Goal: Information Seeking & Learning: Learn about a topic

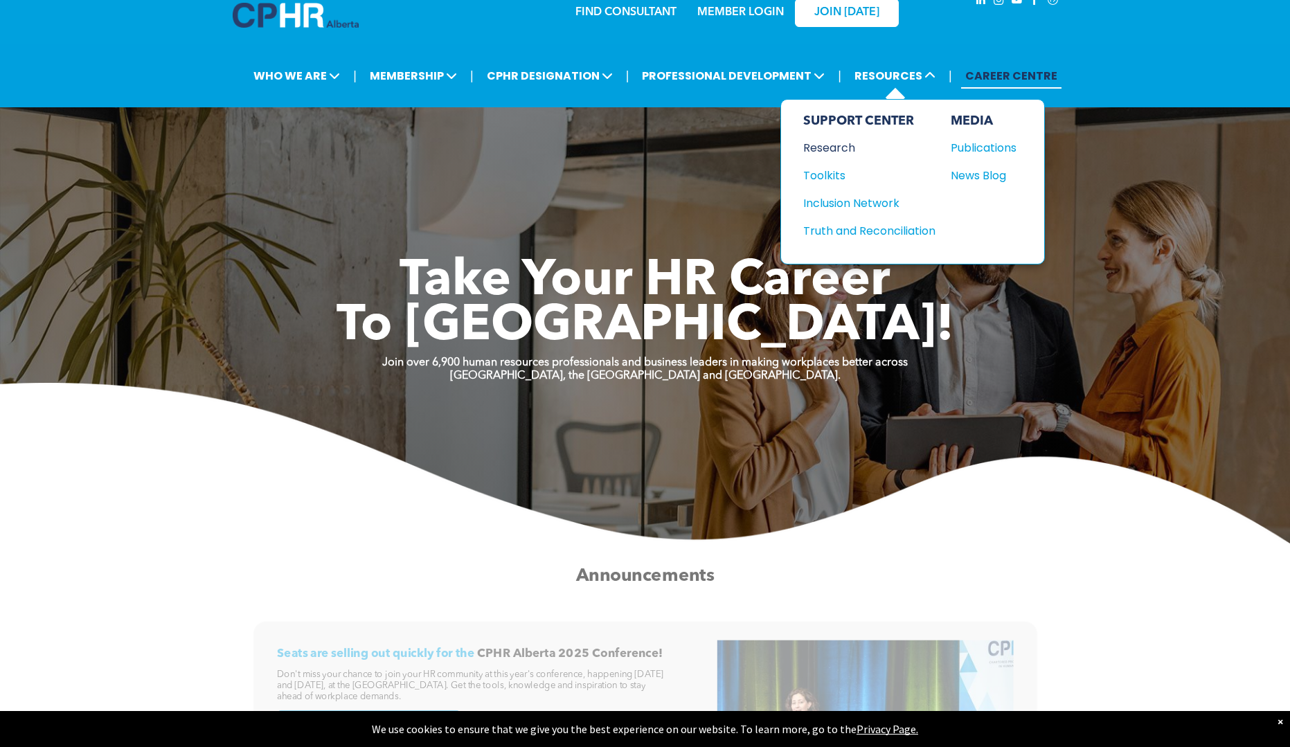
scroll to position [27, 0]
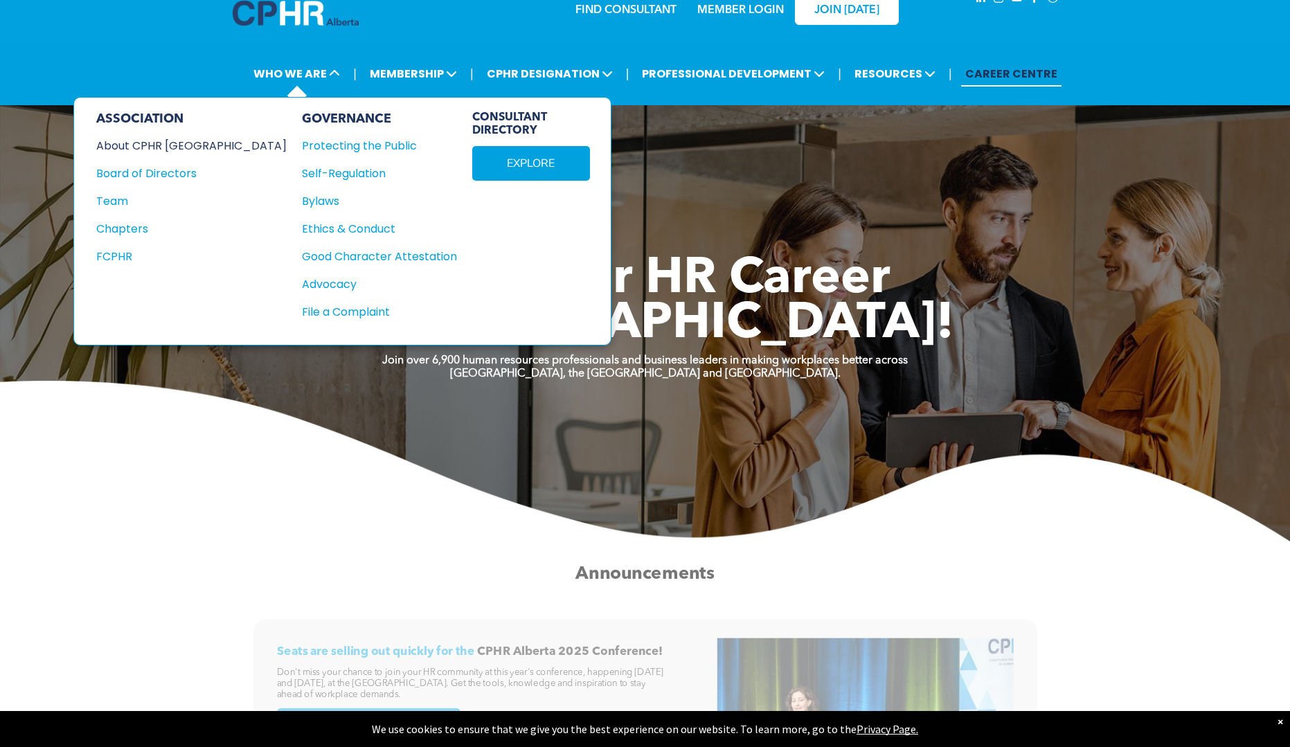
click at [176, 137] on div "About CPHR [GEOGRAPHIC_DATA]" at bounding box center [182, 145] width 172 height 17
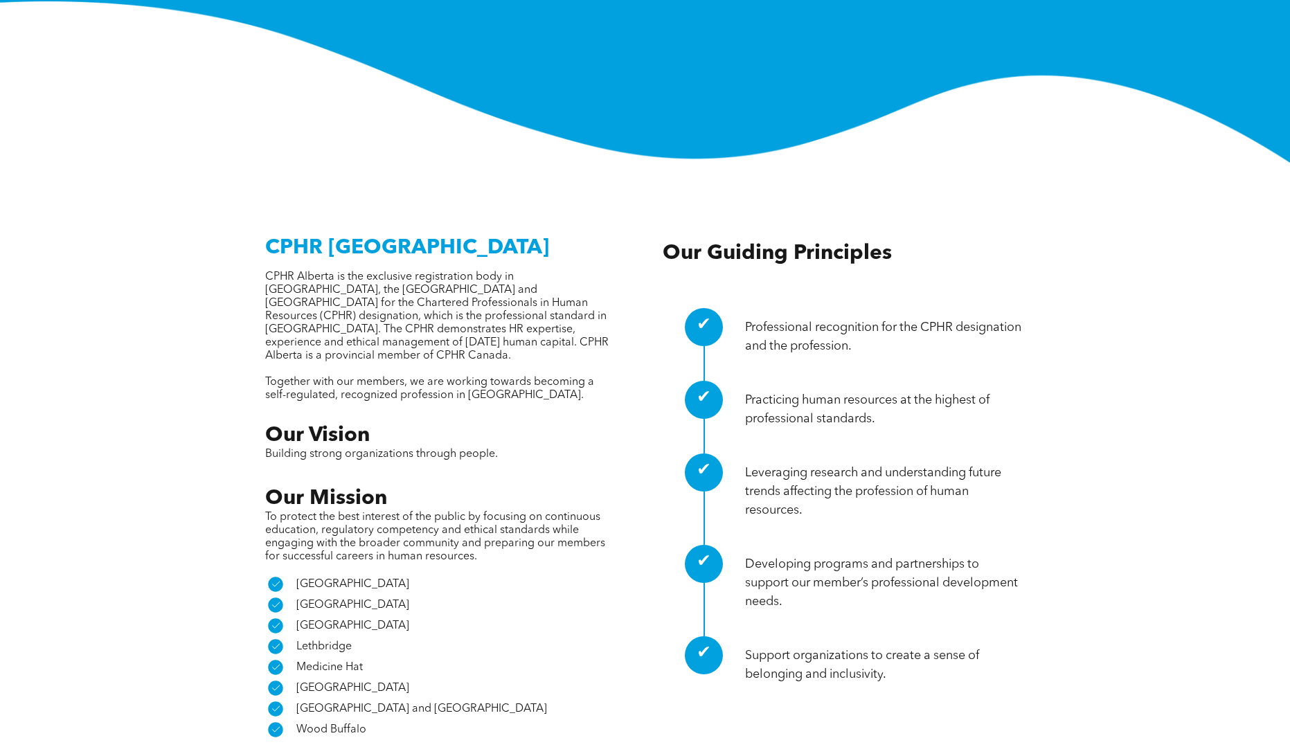
scroll to position [418, 0]
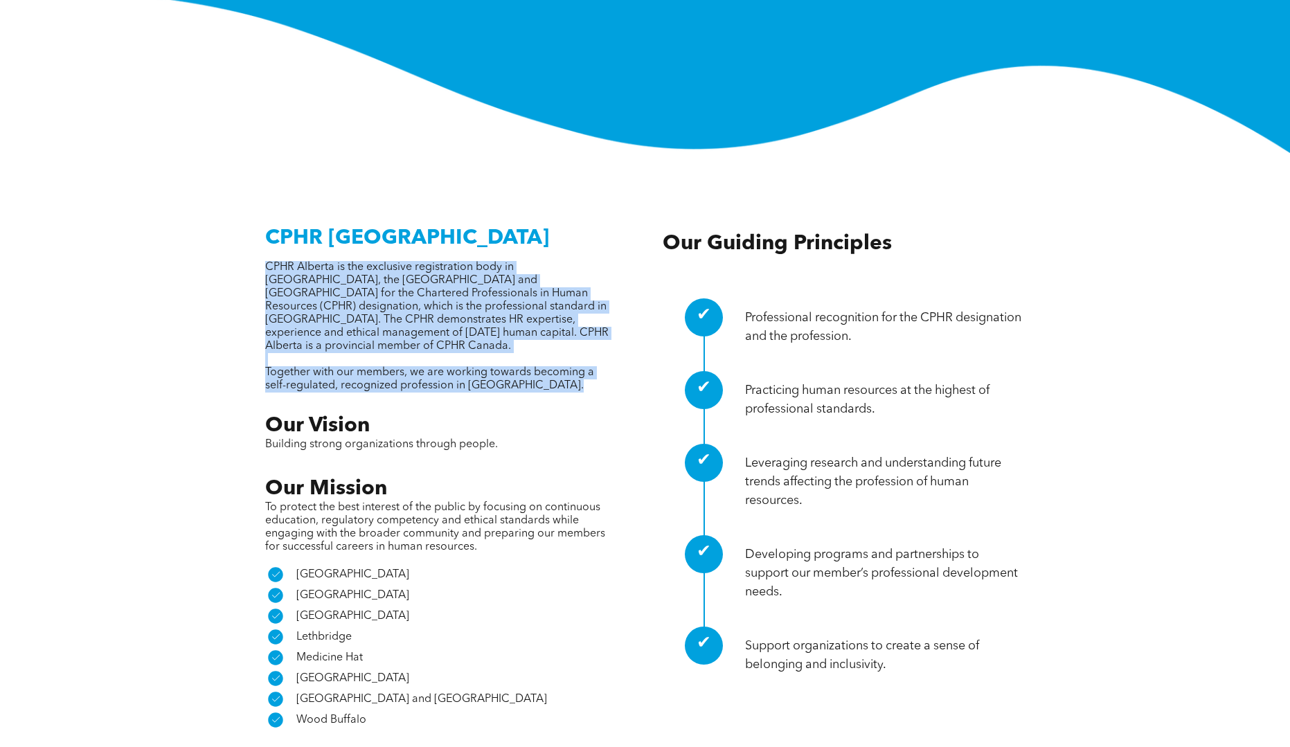
drag, startPoint x: 241, startPoint y: 178, endPoint x: 520, endPoint y: 313, distance: 309.9
click at [520, 314] on div "CPHR [GEOGRAPHIC_DATA] CPHR Alberta is the exclusive registration body in [GEOG…" at bounding box center [645, 472] width 809 height 515
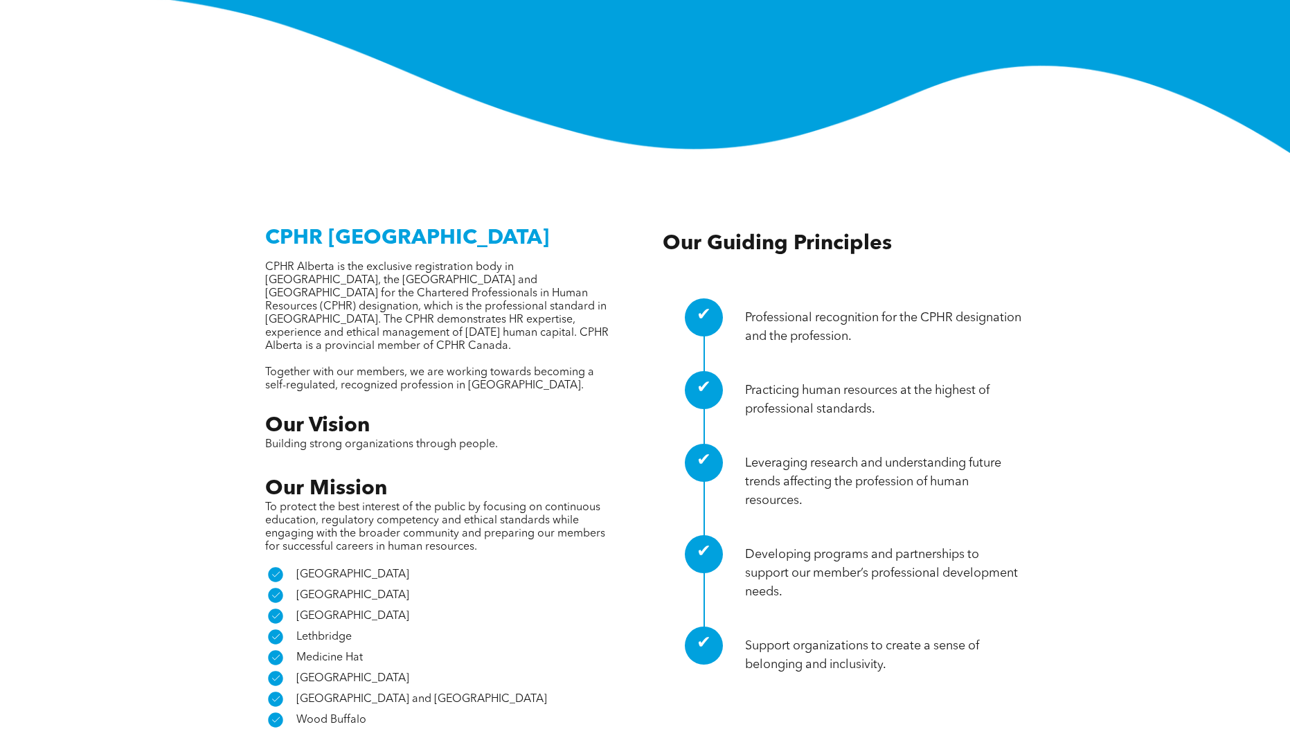
click at [567, 366] on p "Together with our members, we are working towards becoming a self-regulated, re…" at bounding box center [439, 379] width 348 height 26
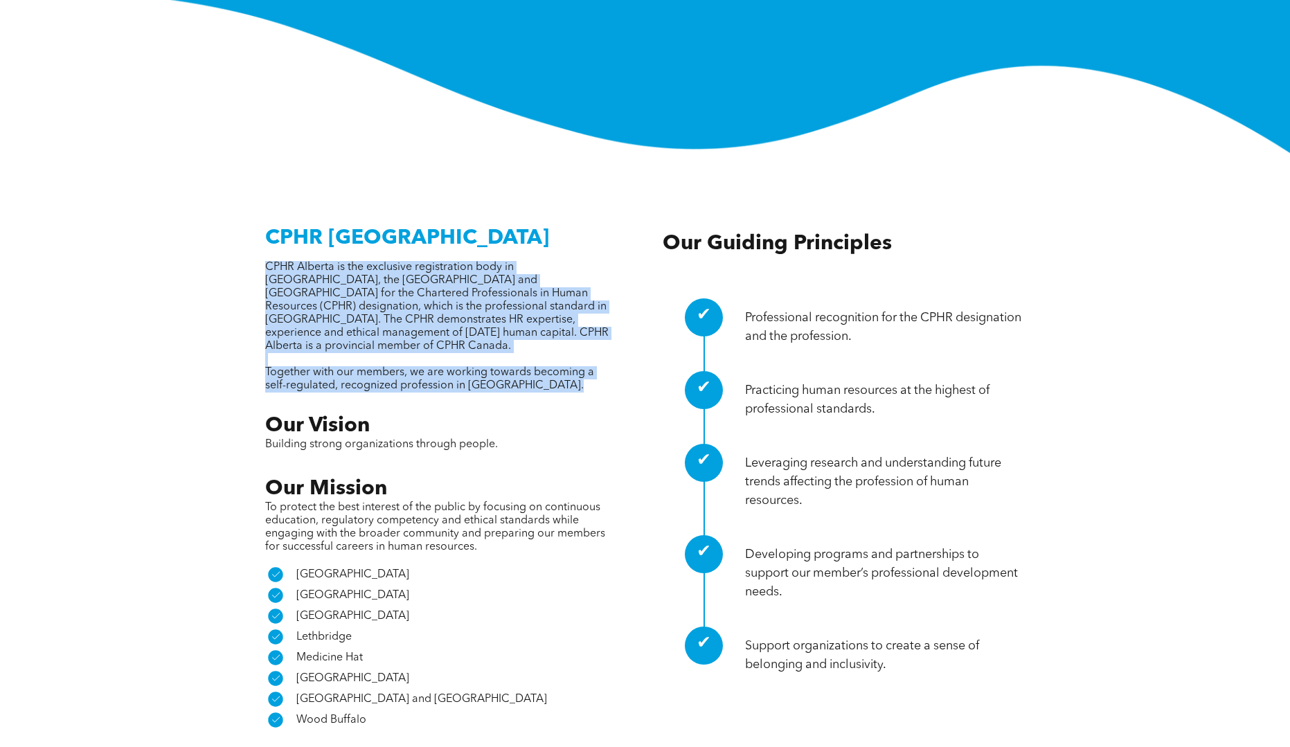
drag, startPoint x: 567, startPoint y: 298, endPoint x: 256, endPoint y: 186, distance: 330.2
click at [256, 215] on div "CPHR Alberta CPHR Alberta is the exclusive registration body in Alberta, the No…" at bounding box center [645, 472] width 809 height 515
drag, startPoint x: 256, startPoint y: 186, endPoint x: 483, endPoint y: 287, distance: 247.6
click at [483, 286] on div "CPHR Alberta CPHR Alberta is the exclusive registration body in Alberta, the No…" at bounding box center [645, 472] width 809 height 515
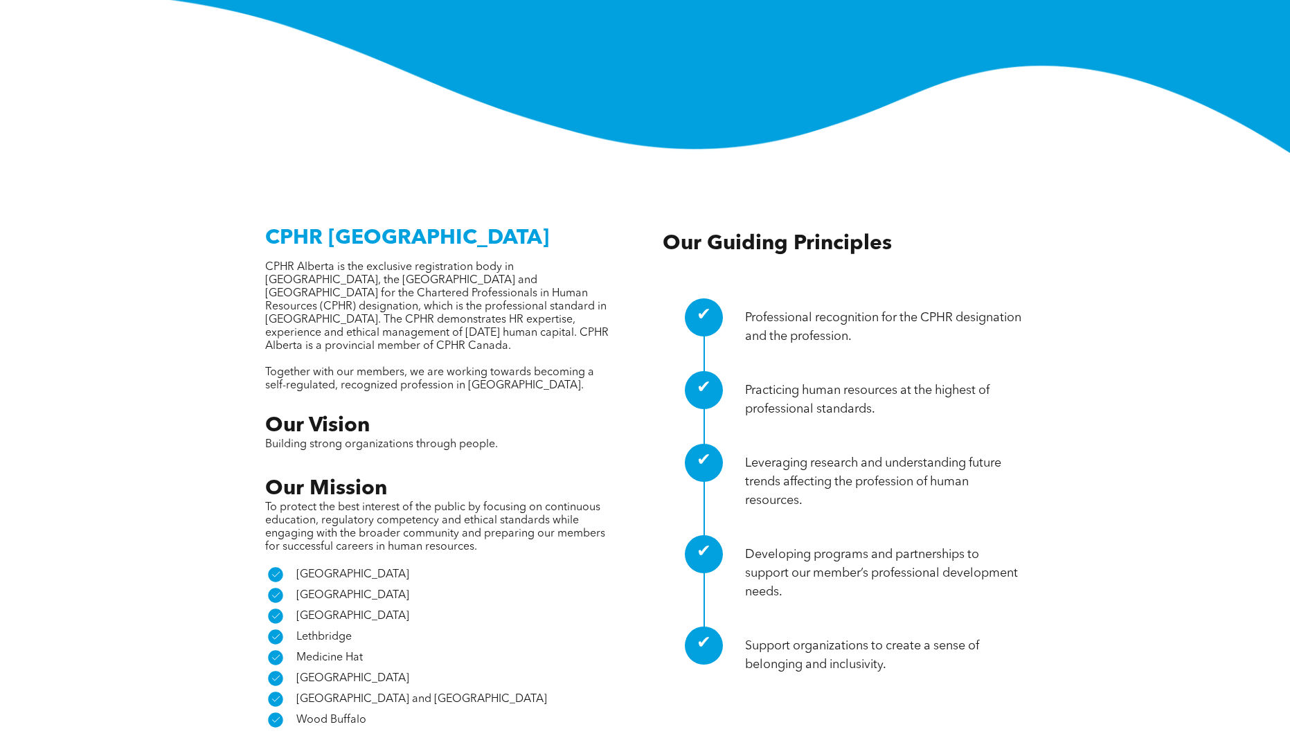
click at [550, 315] on div "CPHR Alberta CPHR Alberta is the exclusive registration body in Alberta, the No…" at bounding box center [439, 472] width 348 height 515
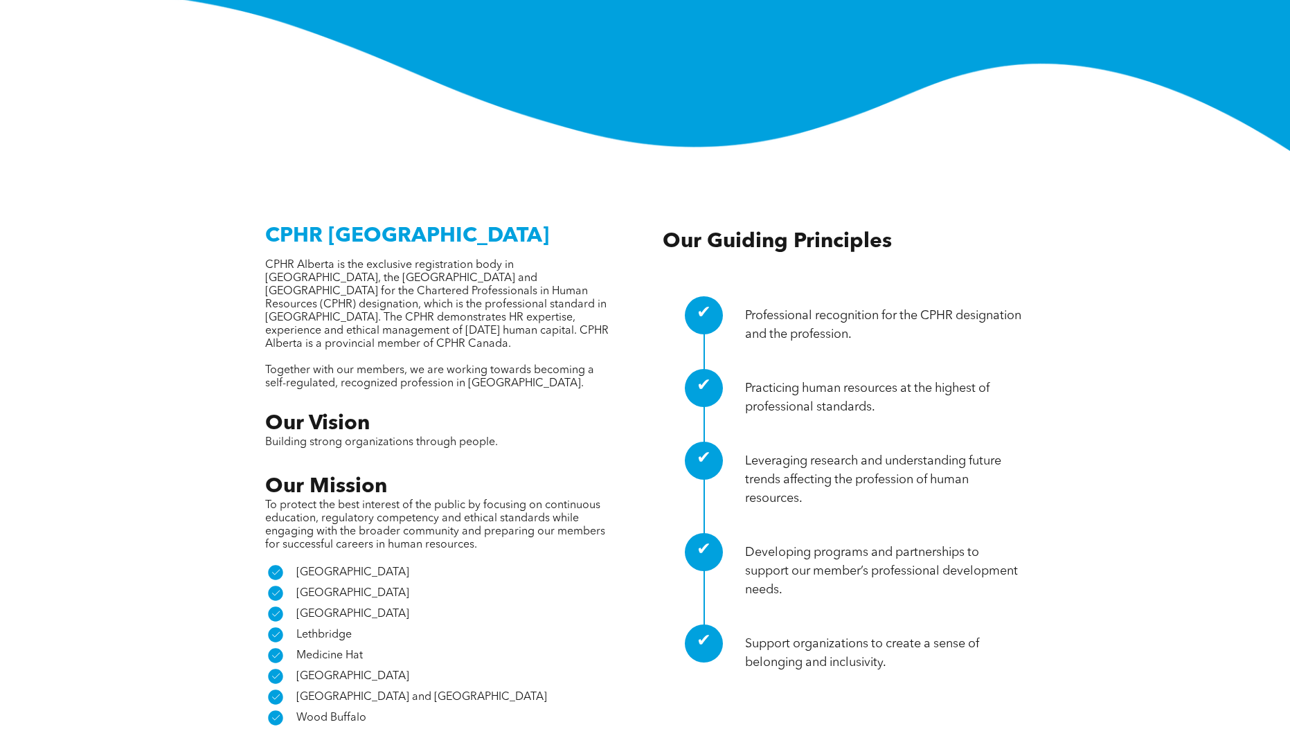
scroll to position [426, 0]
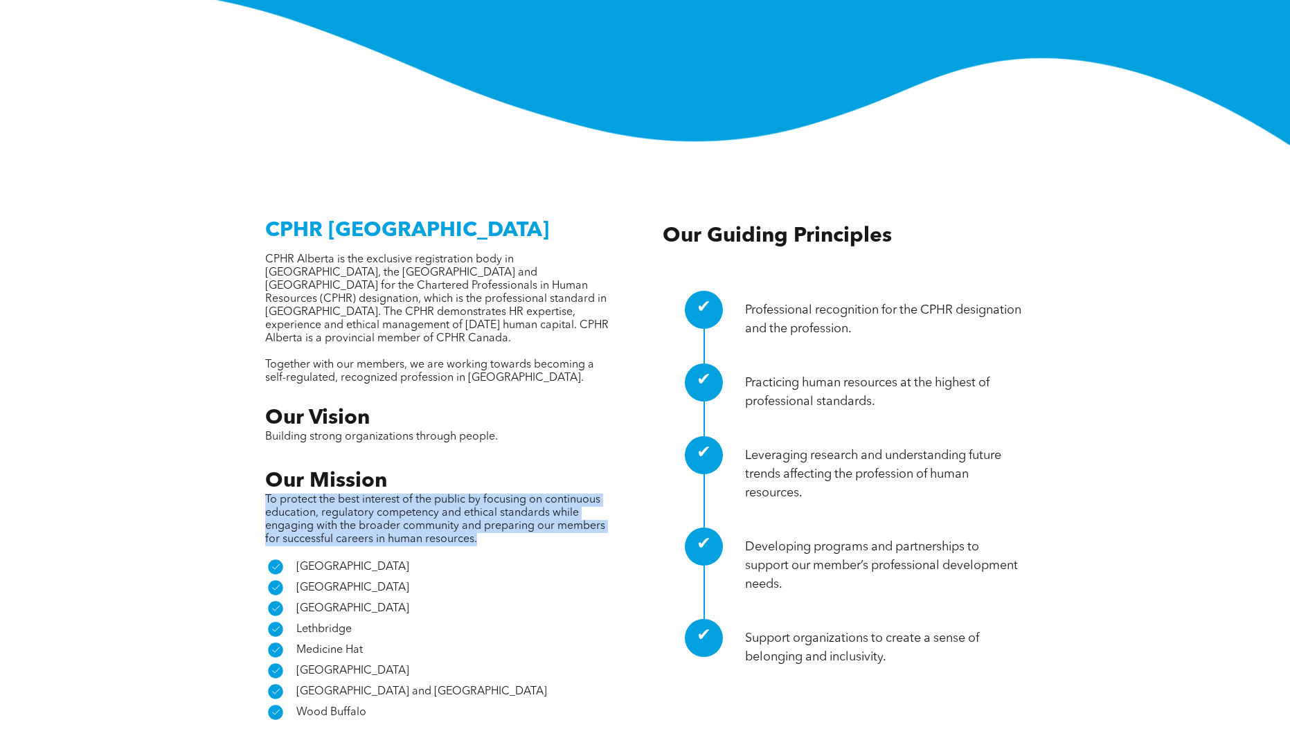
drag, startPoint x: 244, startPoint y: 408, endPoint x: 494, endPoint y: 447, distance: 253.5
click at [494, 447] on div "CPHR Alberta CPHR Alberta is the exclusive registration body in Alberta, the No…" at bounding box center [645, 465] width 809 height 515
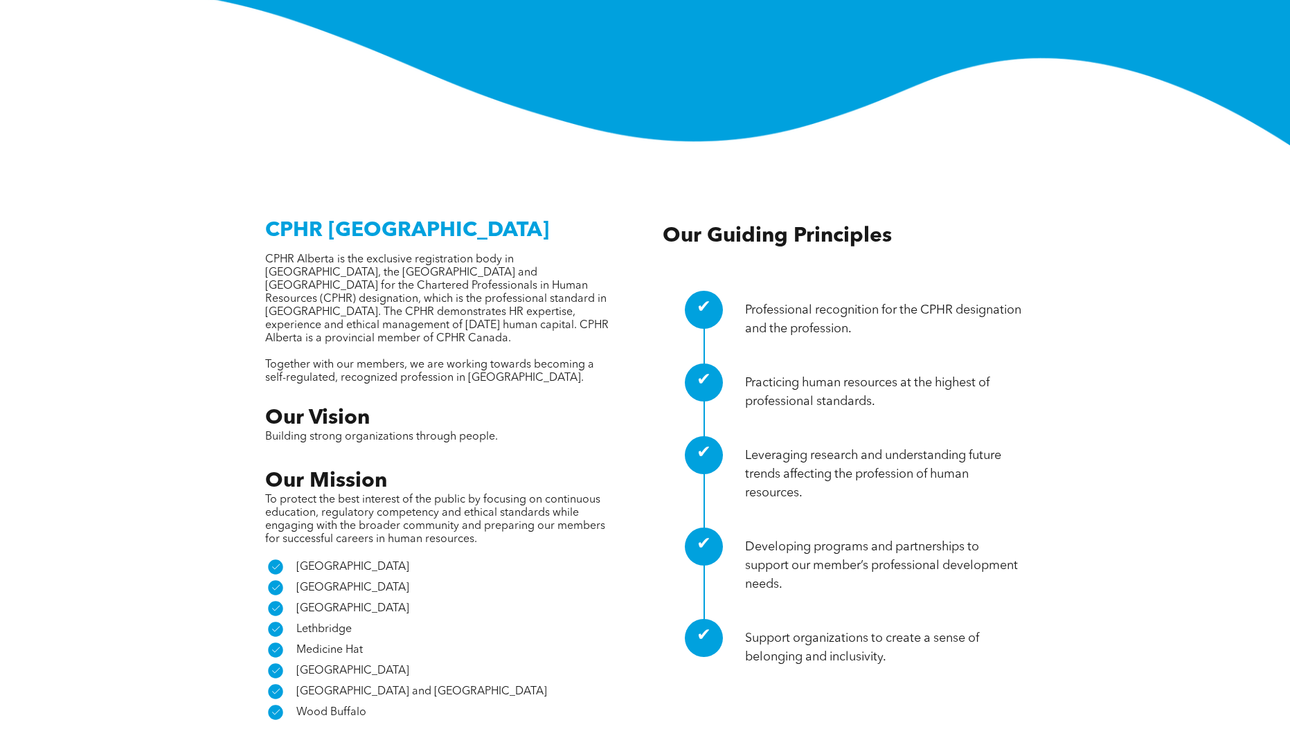
click at [507, 494] on p "To protect the best interest of the public by focusing on continuous education,…" at bounding box center [439, 520] width 348 height 53
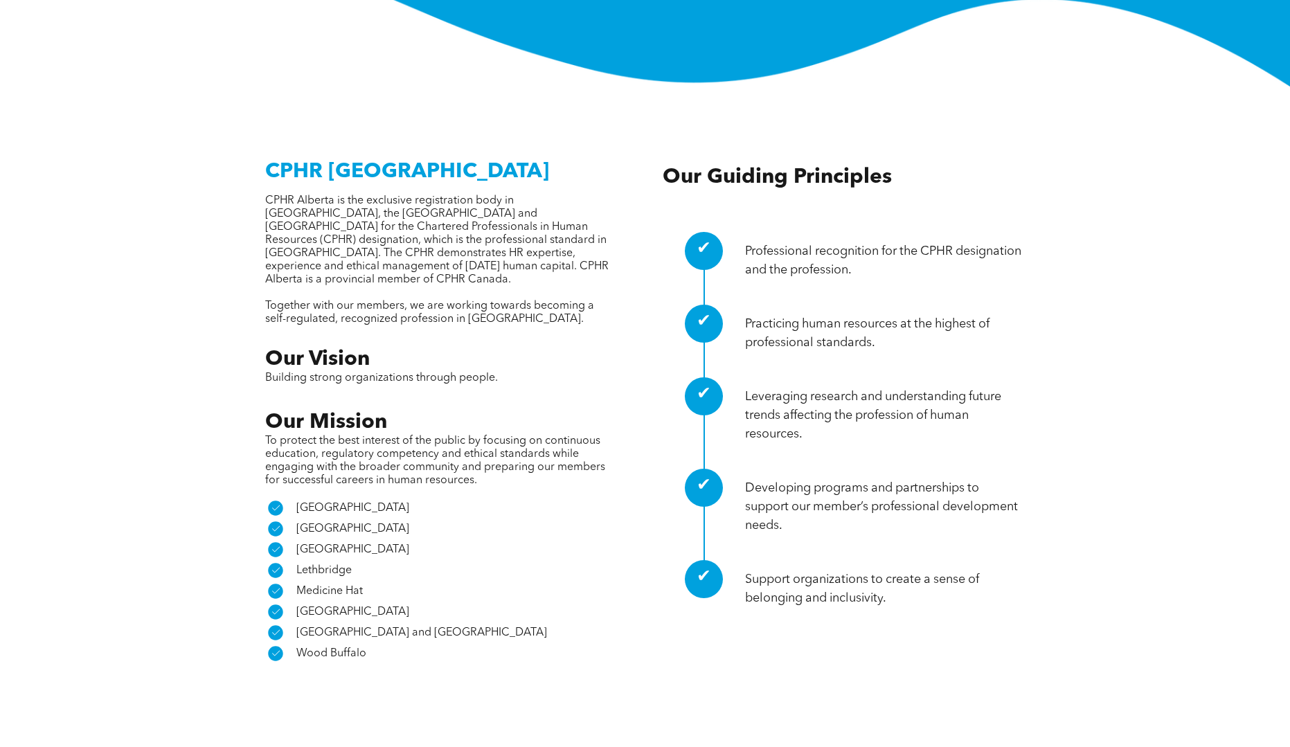
scroll to position [395, 0]
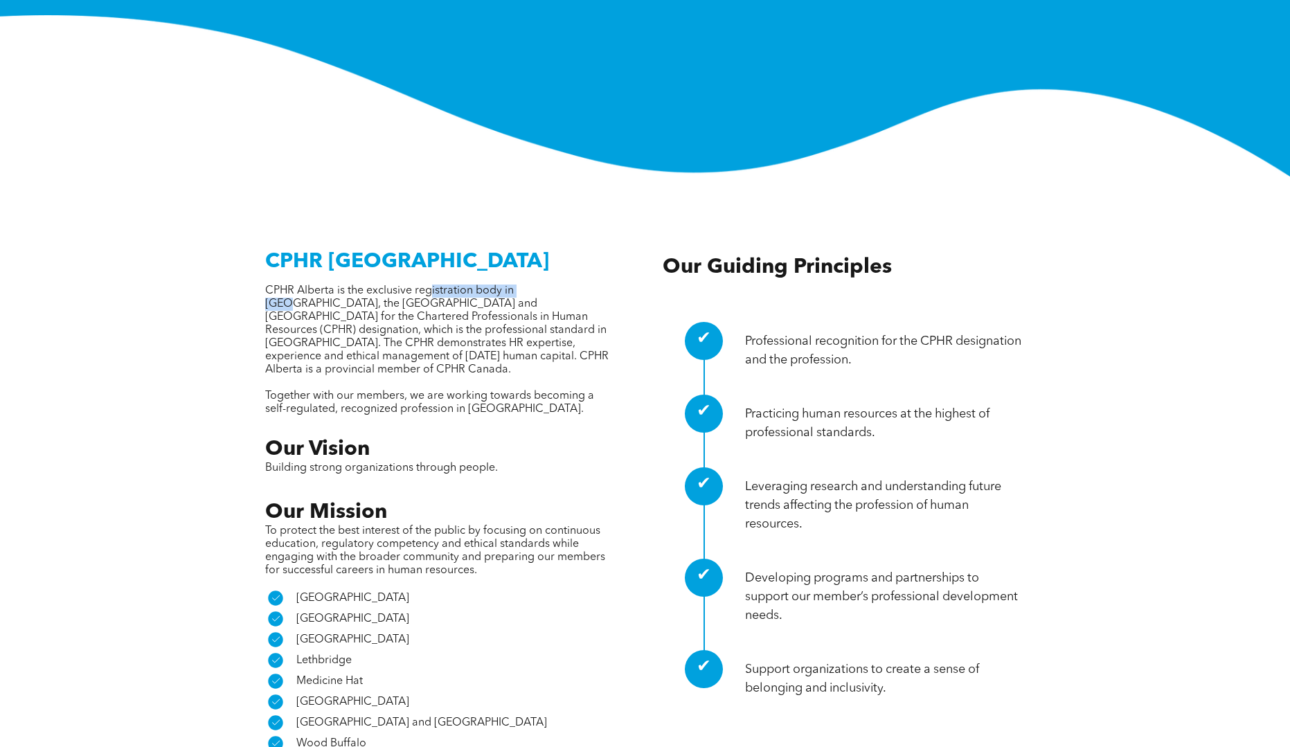
drag, startPoint x: 431, startPoint y: 210, endPoint x: 537, endPoint y: 212, distance: 106.6
click at [537, 285] on span "CPHR Alberta is the exclusive registration body in Alberta, the Northwest Terri…" at bounding box center [436, 330] width 343 height 90
drag, startPoint x: 318, startPoint y: 221, endPoint x: 511, endPoint y: 222, distance: 192.5
click at [511, 285] on span "CPHR Alberta is the exclusive registration body in Alberta, the Northwest Terri…" at bounding box center [436, 330] width 343 height 90
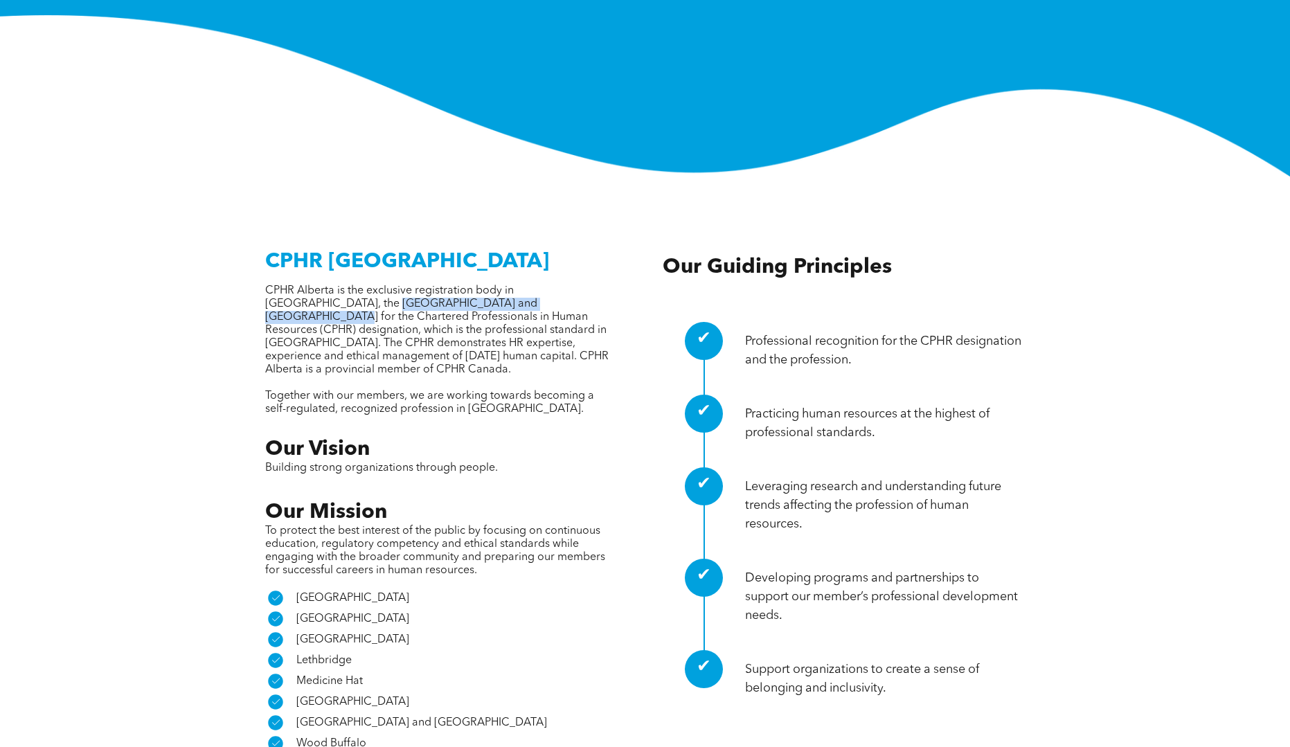
click at [510, 285] on span "CPHR Alberta is the exclusive registration body in Alberta, the Northwest Terri…" at bounding box center [436, 330] width 343 height 90
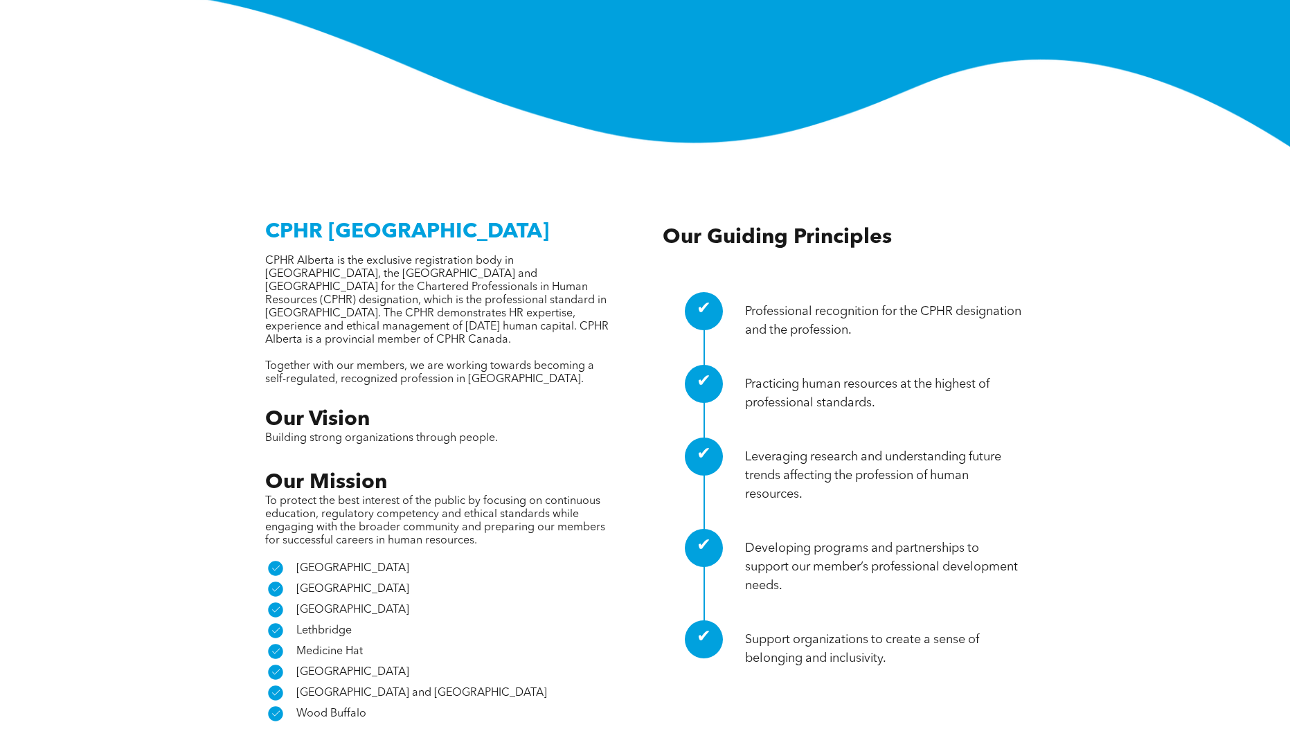
scroll to position [427, 0]
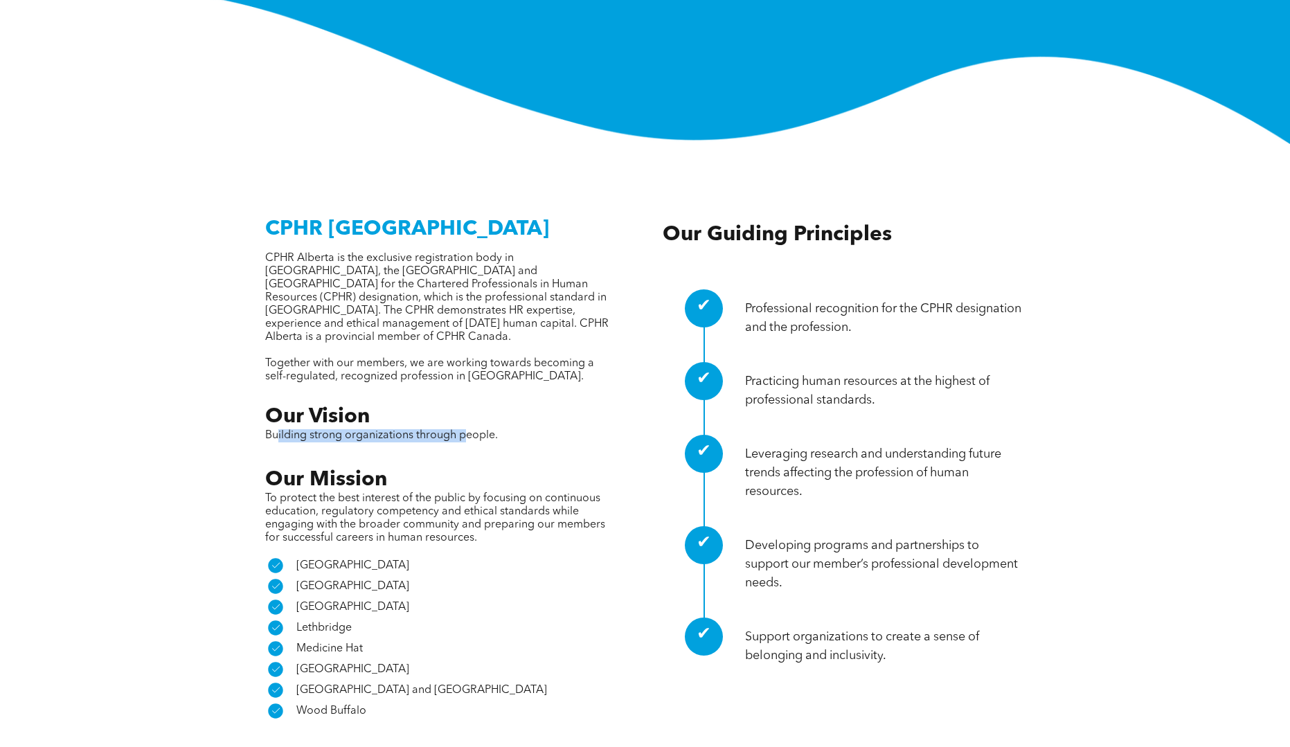
drag, startPoint x: 278, startPoint y: 344, endPoint x: 467, endPoint y: 343, distance: 189.0
click at [467, 430] on span "Building strong organizations through people." at bounding box center [381, 435] width 233 height 11
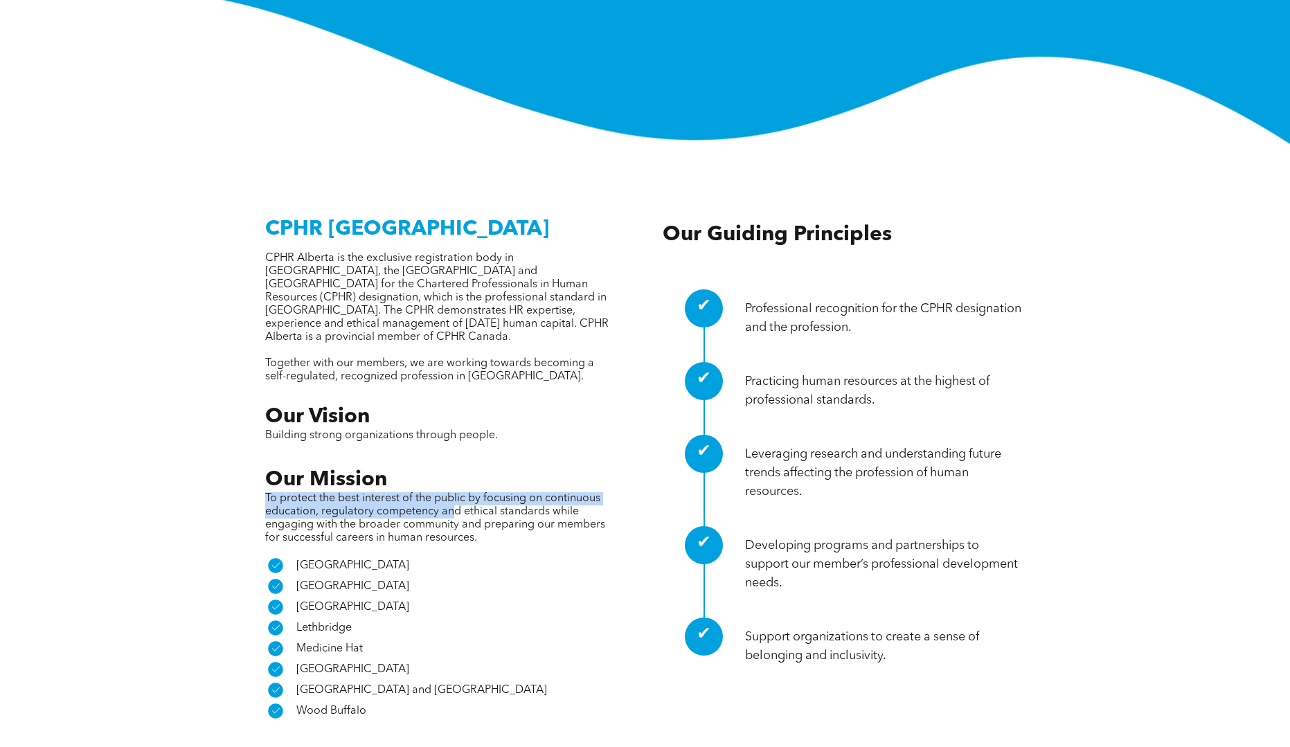
drag, startPoint x: 249, startPoint y: 406, endPoint x: 449, endPoint y: 411, distance: 200.1
click at [452, 414] on div "CPHR Alberta CPHR Alberta is the exclusive registration body in Alberta, the No…" at bounding box center [645, 463] width 809 height 515
click at [449, 492] on p "To protect the best interest of the public by focusing on continuous education,…" at bounding box center [439, 518] width 348 height 53
click at [1108, 179] on div "CPHR Alberta CPHR Alberta is the exclusive registration body in Alberta, the No…" at bounding box center [645, 464] width 1290 height 640
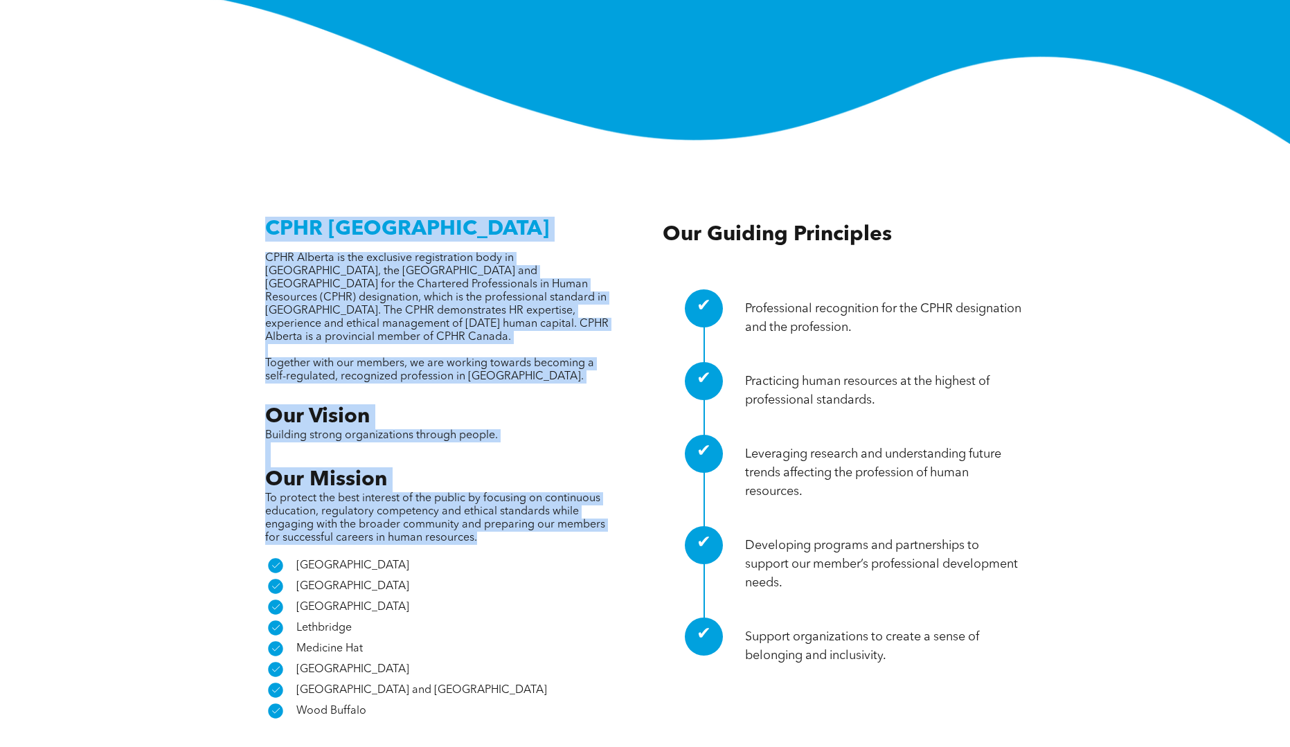
drag, startPoint x: 585, startPoint y: 107, endPoint x: 577, endPoint y: 444, distance: 336.5
click at [577, 444] on div "CPHR Alberta CPHR Alberta is the exclusive registration body in Alberta, the No…" at bounding box center [645, 464] width 831 height 640
copy div "CPHR Alberta CPHR Alberta is the exclusive registration body in Alberta, the No…"
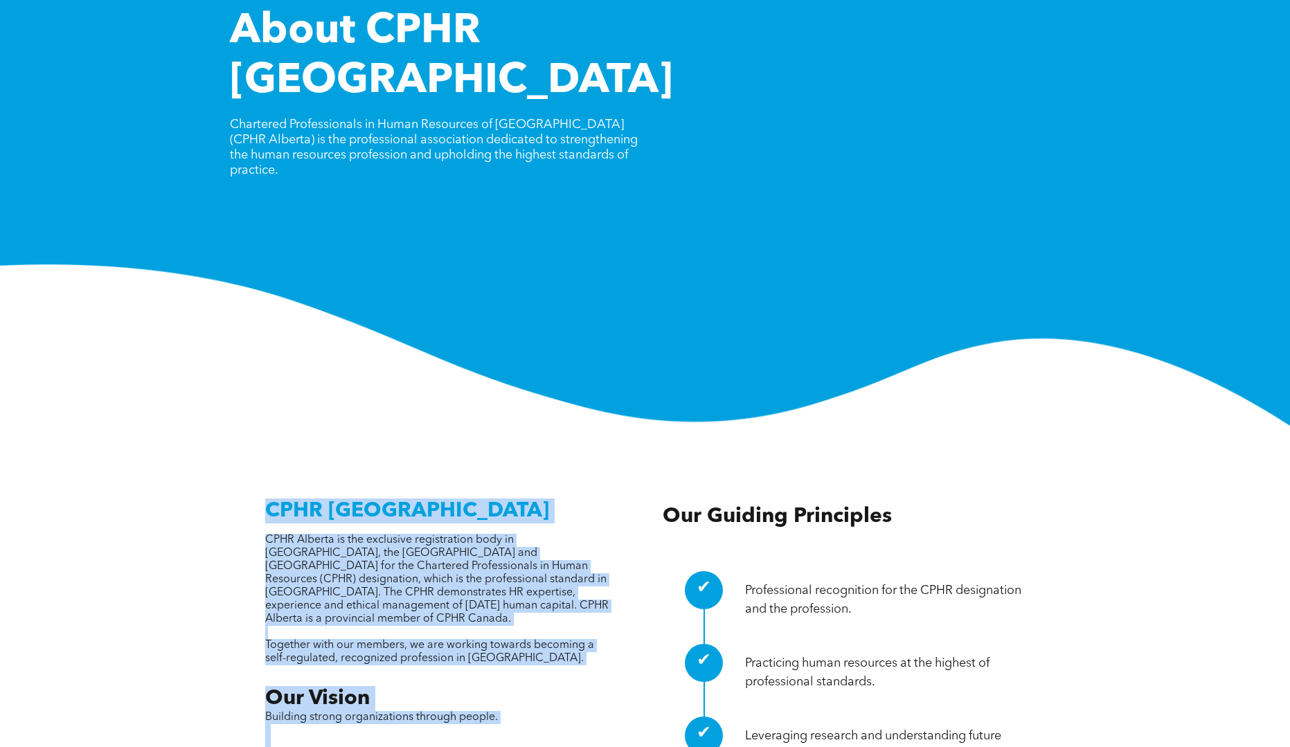
scroll to position [0, 0]
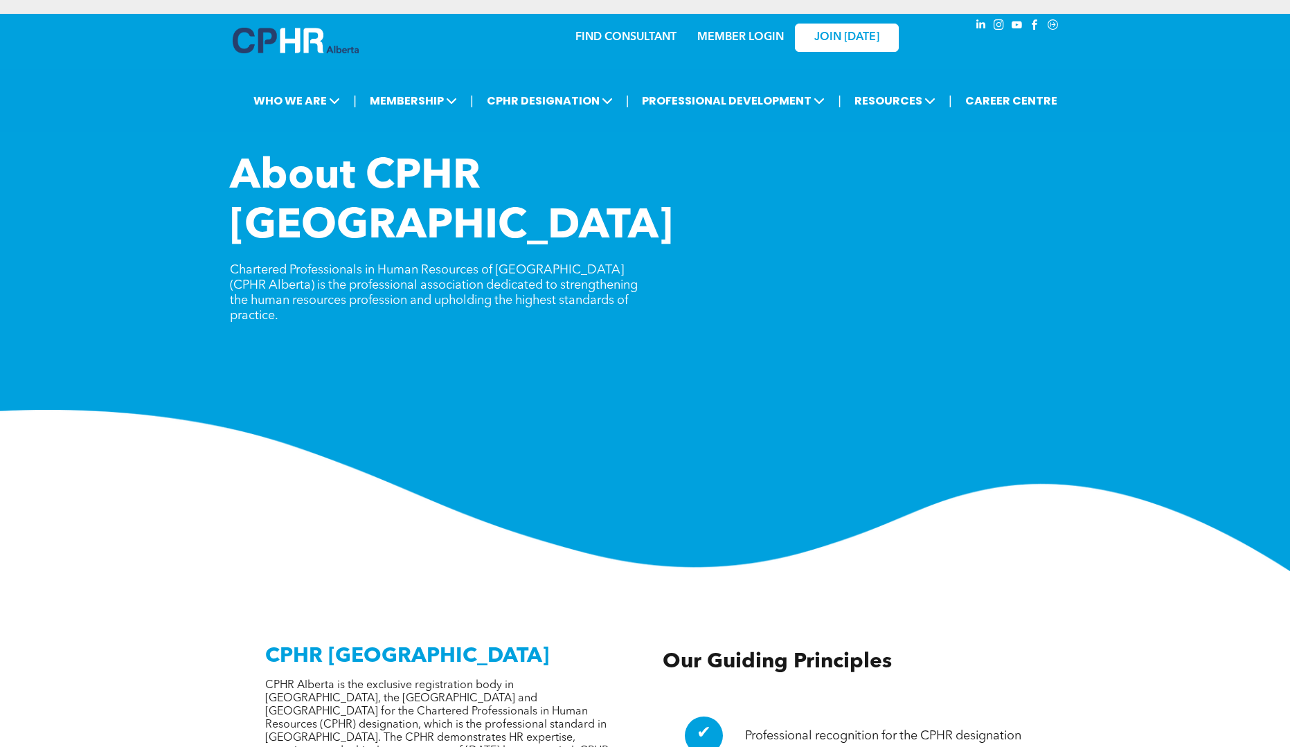
click at [370, 303] on div "About CPHR Alberta Chartered Professionals in Human Resources of Alberta (CPHR …" at bounding box center [645, 361] width 1290 height 419
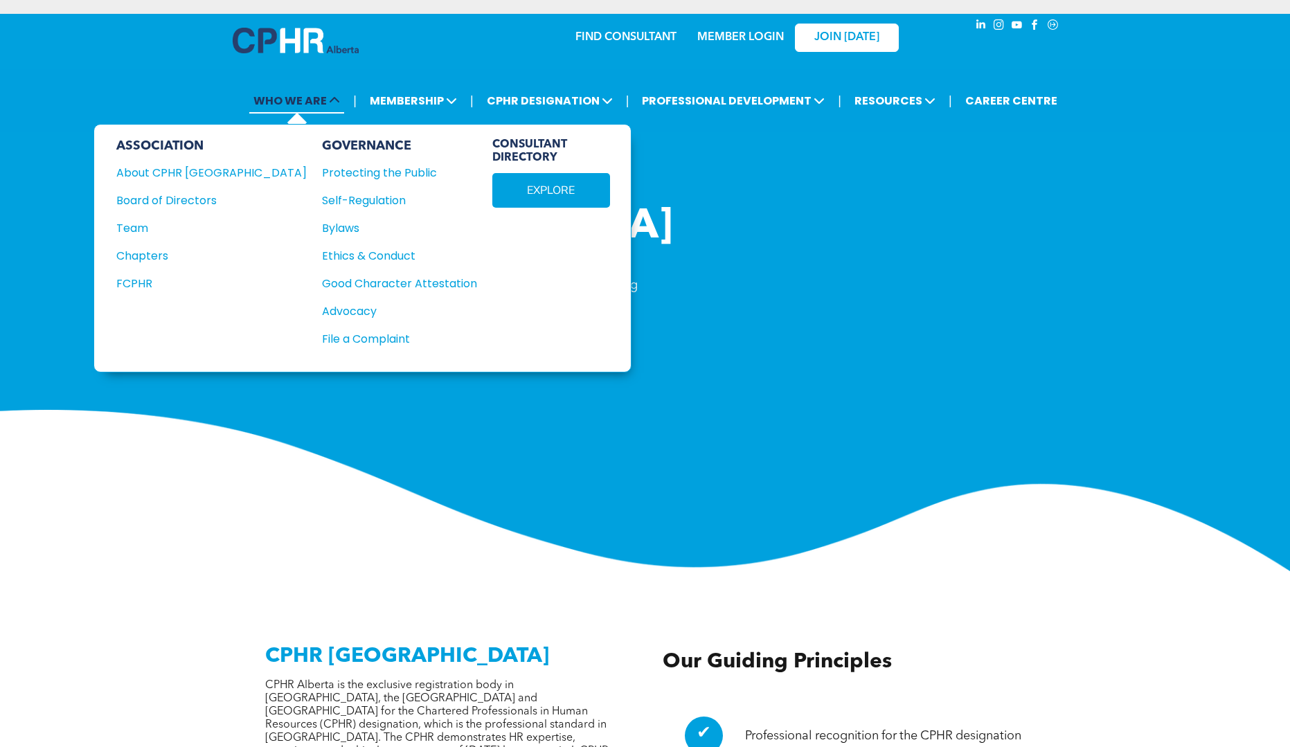
click at [339, 95] on icon at bounding box center [334, 100] width 11 height 11
click at [189, 192] on div "Board of Directors" at bounding box center [202, 200] width 172 height 17
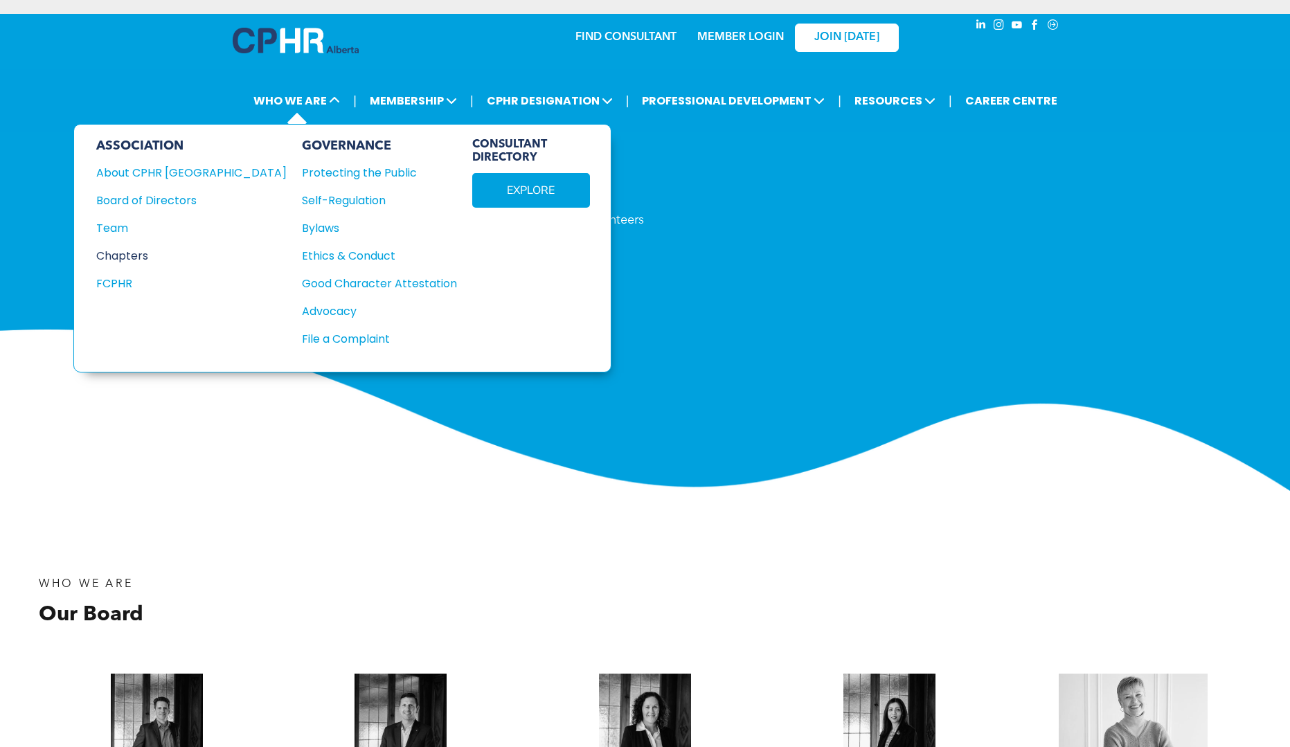
click at [150, 247] on div "Chapters" at bounding box center [182, 255] width 172 height 17
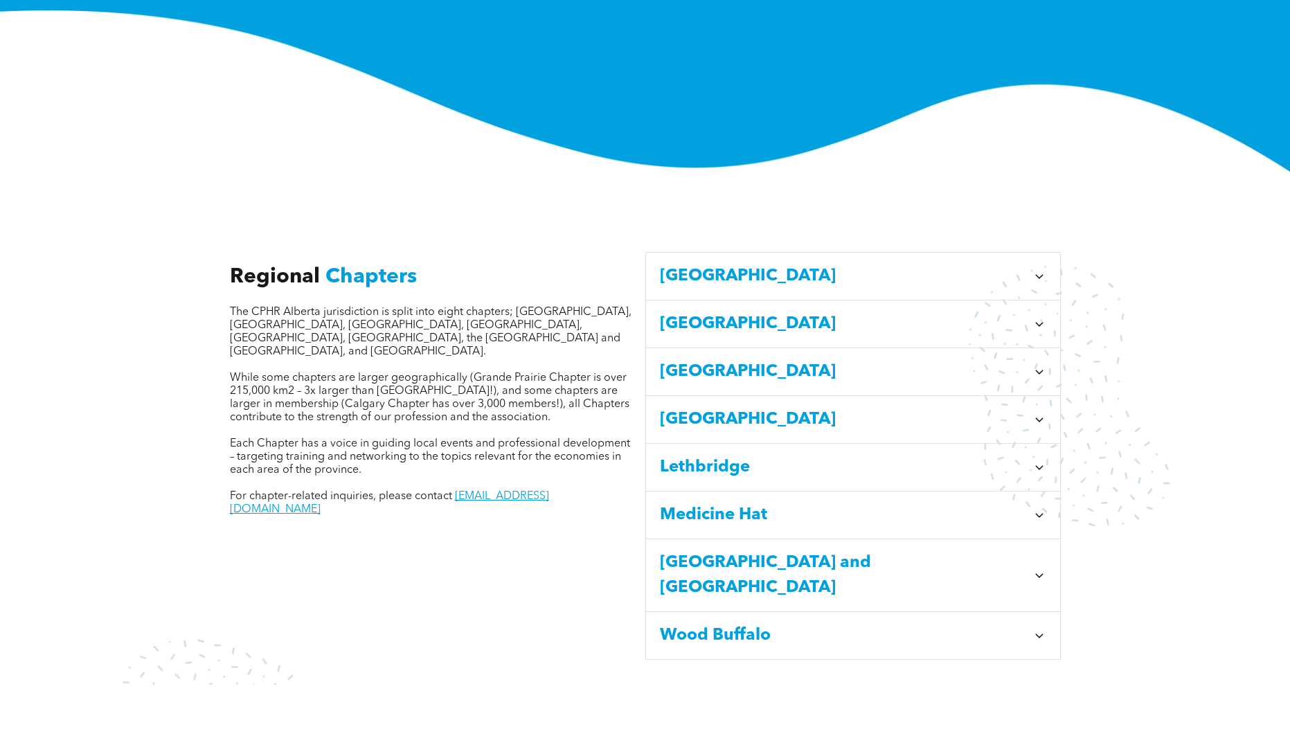
click at [329, 267] on span "Chapters" at bounding box center [370, 277] width 91 height 21
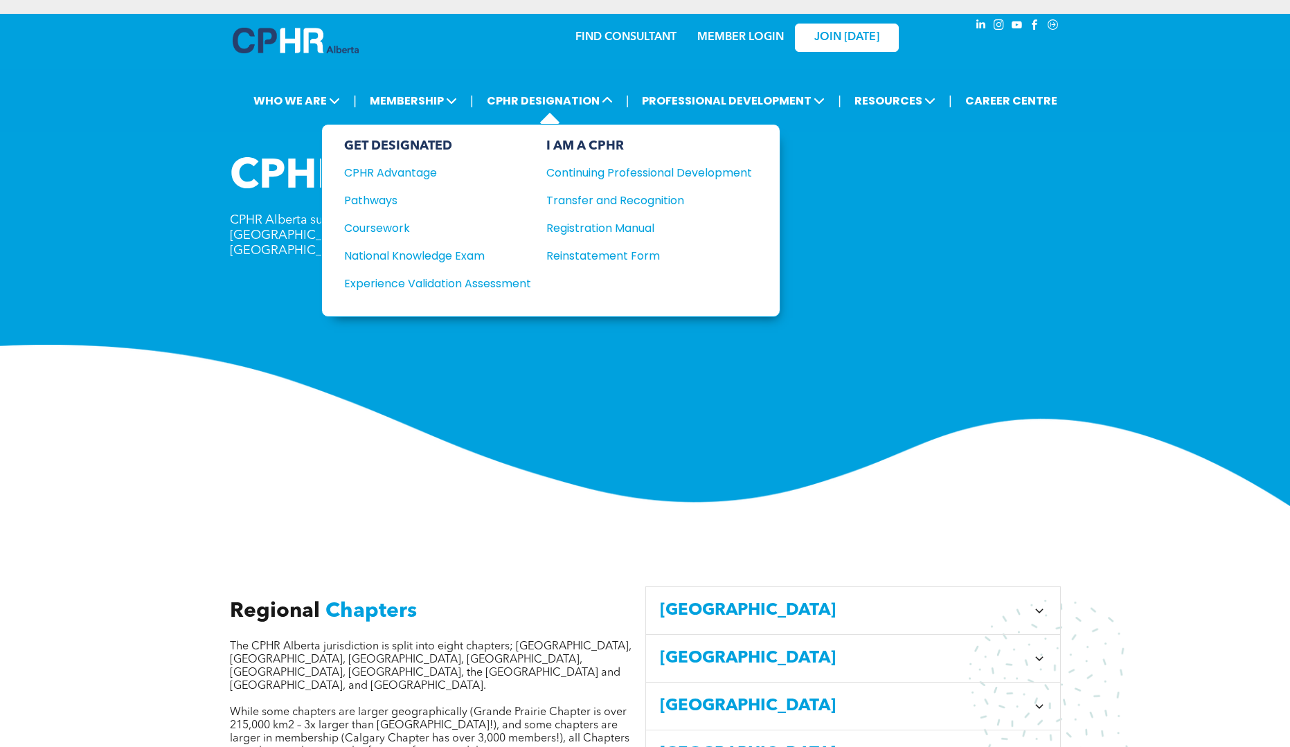
click at [780, 290] on div "GET DESIGNATED CPHR Advantage Pathways Coursework National Knowledge Exam" at bounding box center [550, 220] width 459 height 193
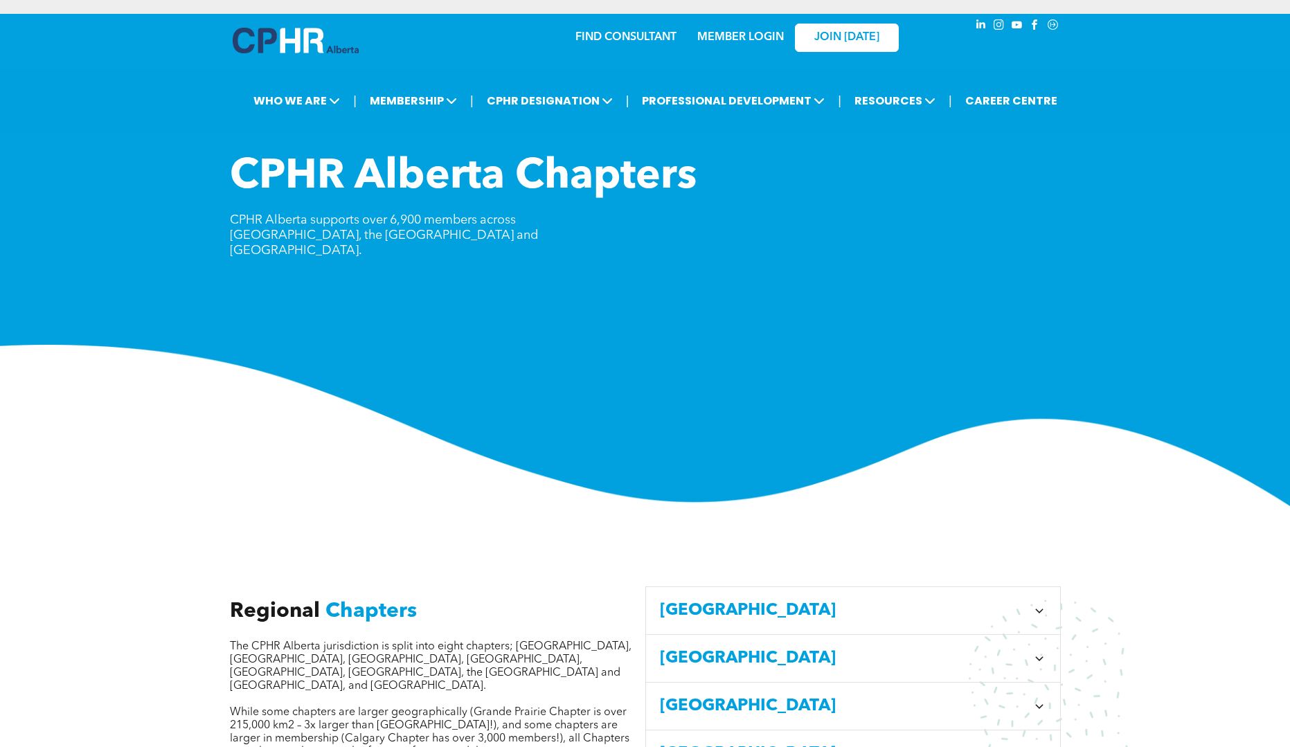
click at [874, 282] on div "CPHR Alberta Chapters CPHR Alberta supports over 6,900 members across [GEOGRAPH…" at bounding box center [645, 329] width 1290 height 354
